Goal: Register for event/course

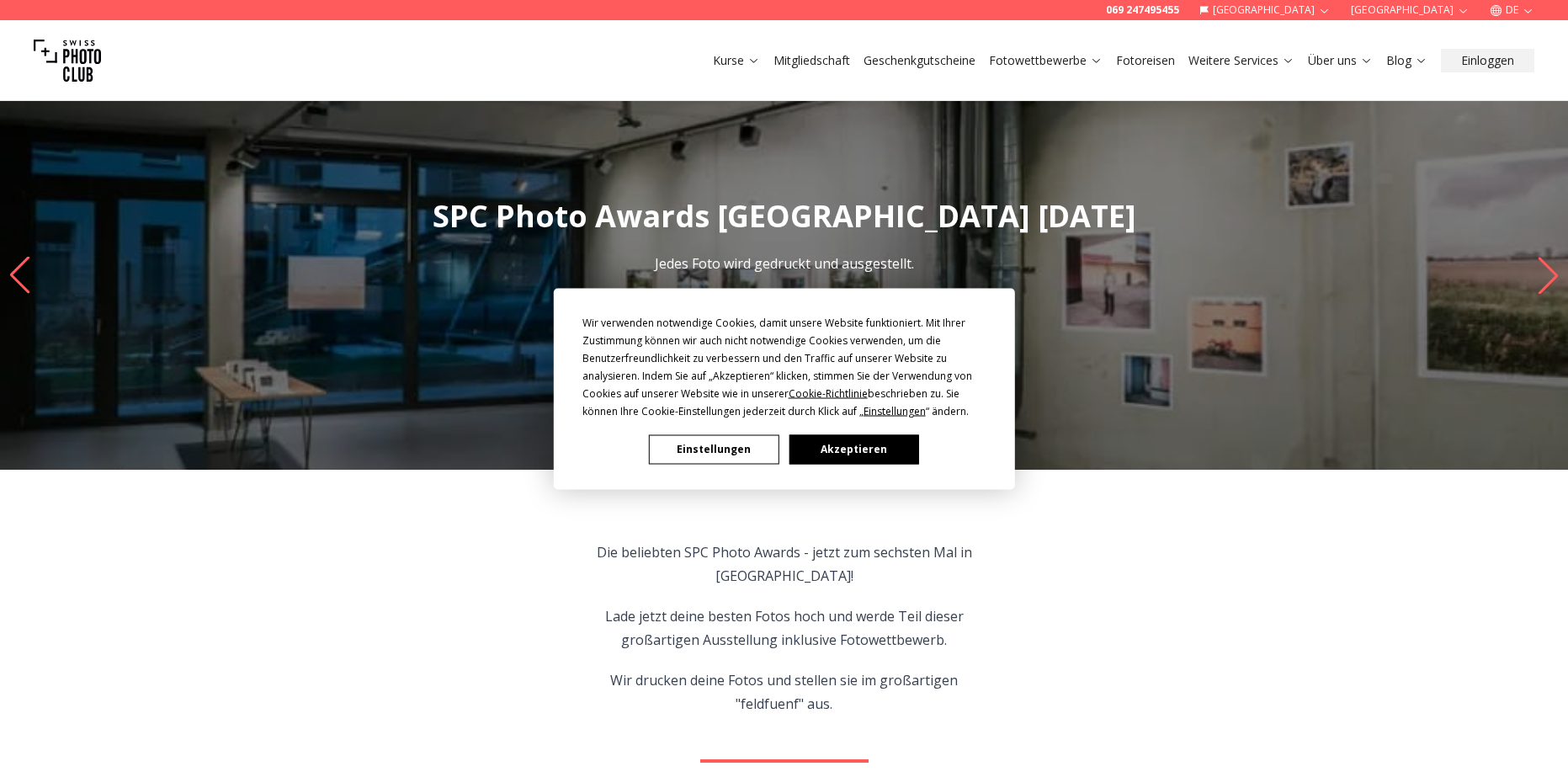
click at [859, 439] on button "Akzeptieren" at bounding box center [853, 449] width 129 height 29
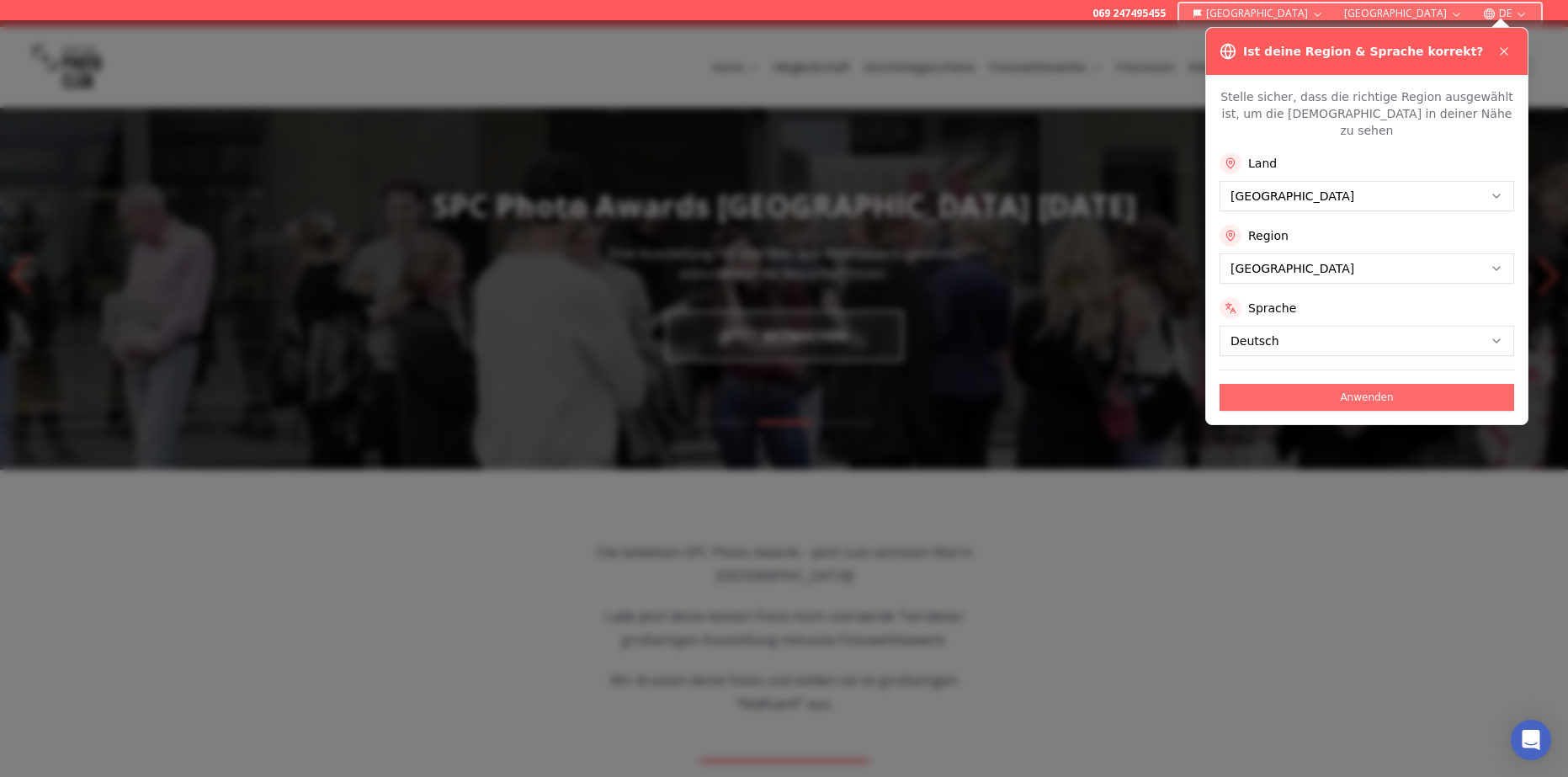
click at [1280, 383] on button "Anwenden" at bounding box center [1367, 397] width 295 height 27
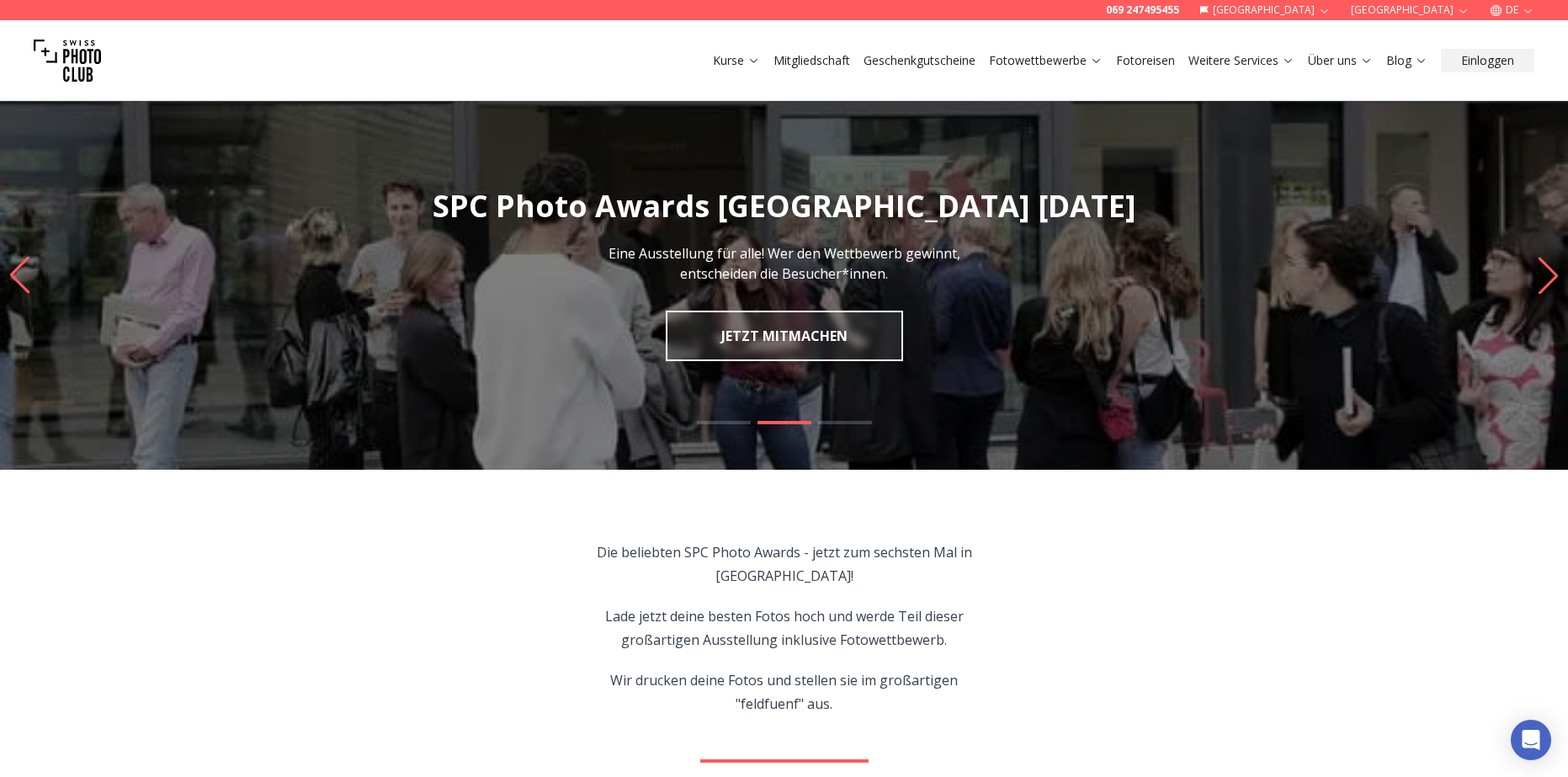
click at [771, 289] on img "2 / 3" at bounding box center [784, 275] width 1568 height 389
click at [779, 323] on link "JETZT MITMACHEN" at bounding box center [785, 336] width 238 height 50
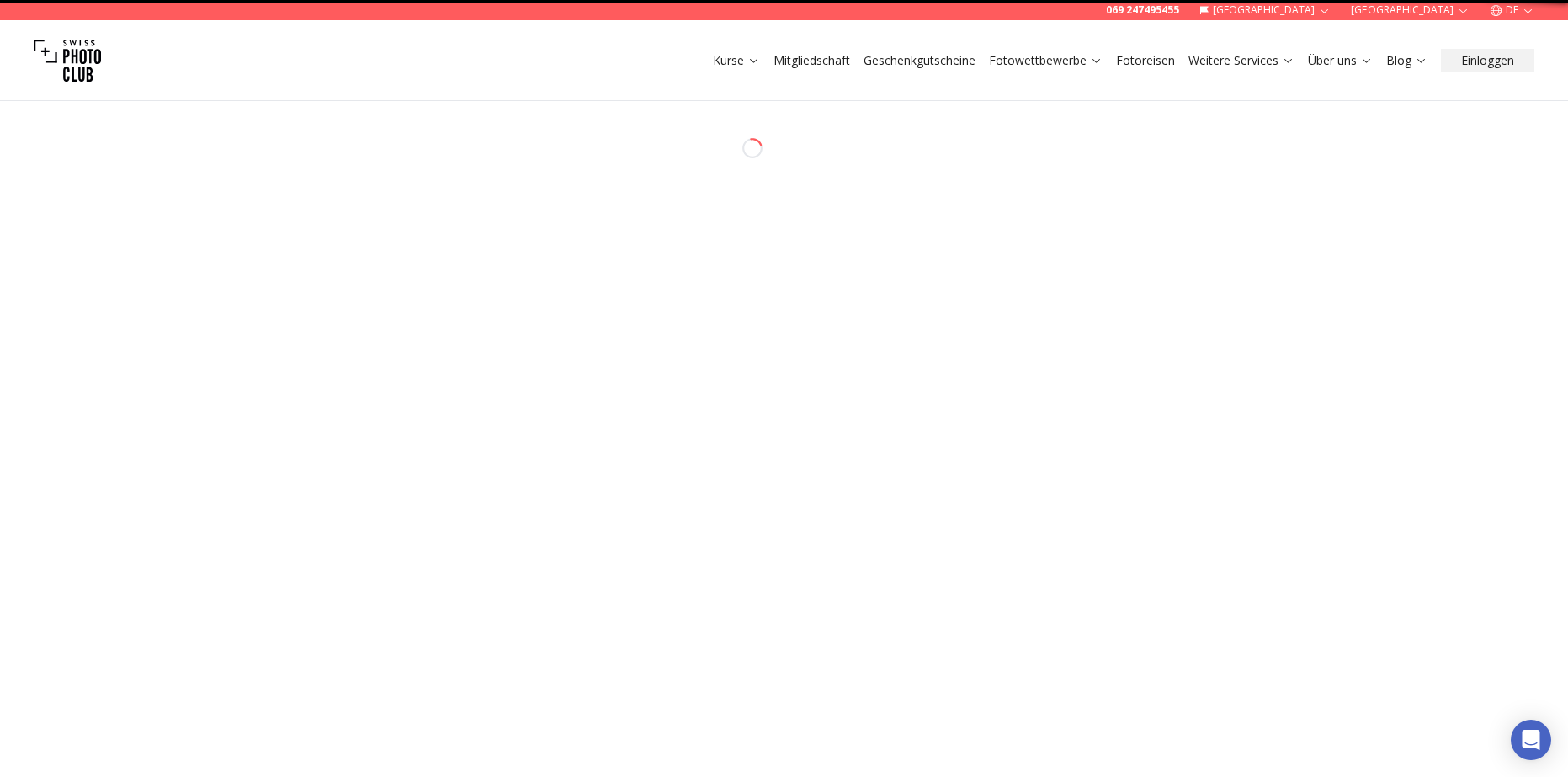
select select "*******"
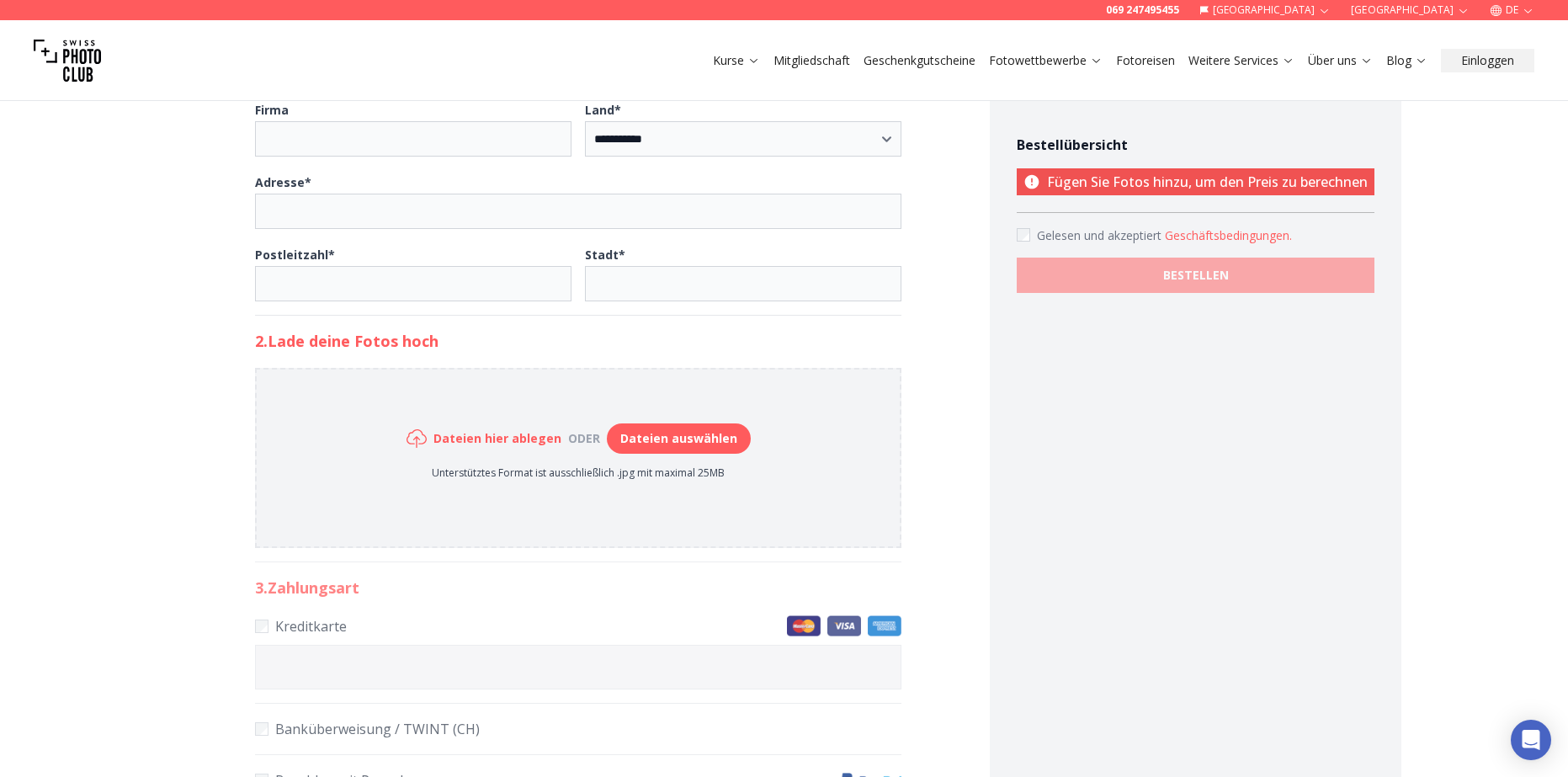
scroll to position [673, 0]
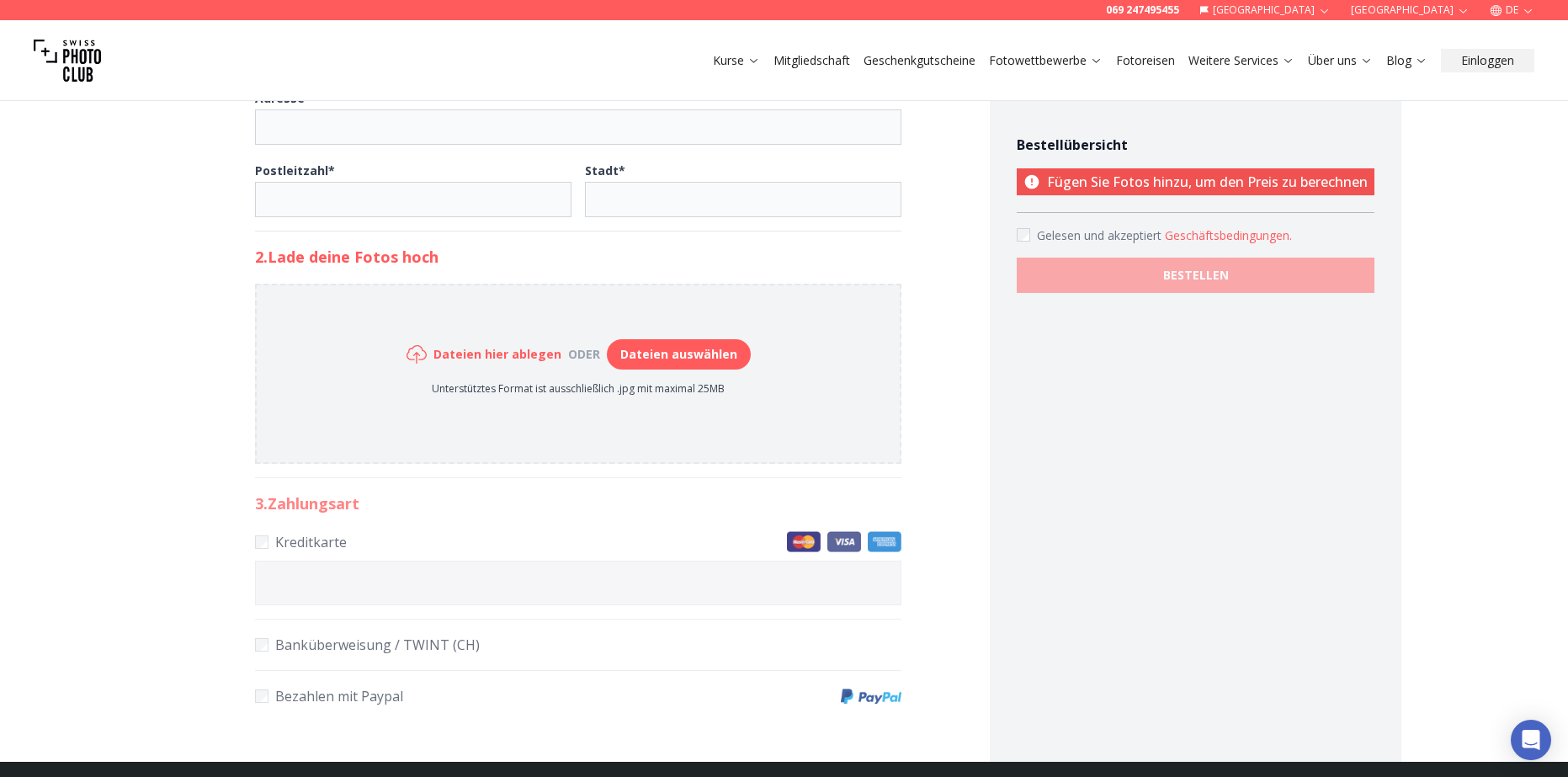
click at [1050, 66] on link "Fotowettbewerbe" at bounding box center [1046, 61] width 113 height 17
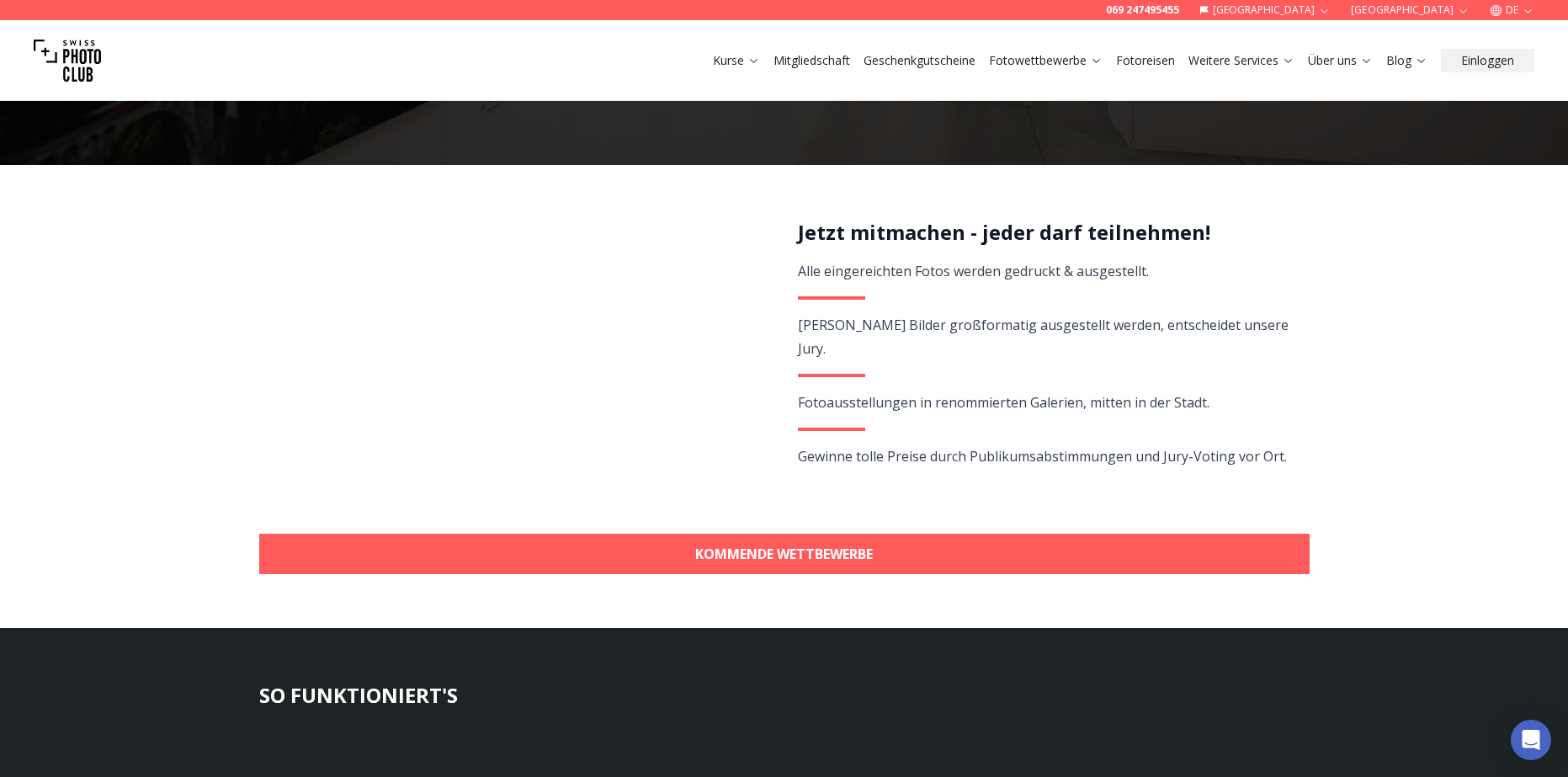
scroll to position [168, 0]
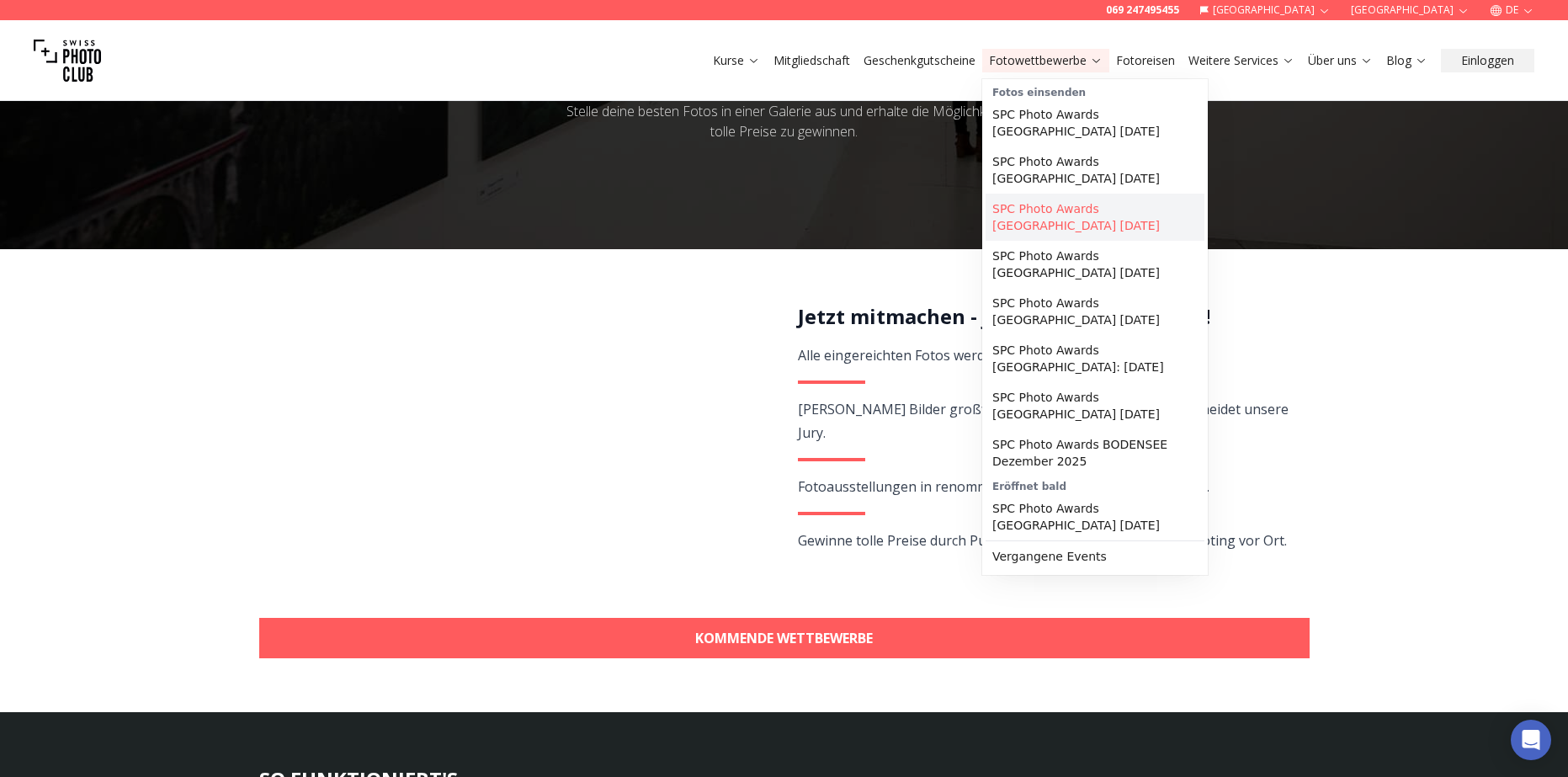
click at [1048, 226] on link "SPC Photo Awards [GEOGRAPHIC_DATA] [DATE]" at bounding box center [1095, 218] width 219 height 48
